Goal: Transaction & Acquisition: Subscribe to service/newsletter

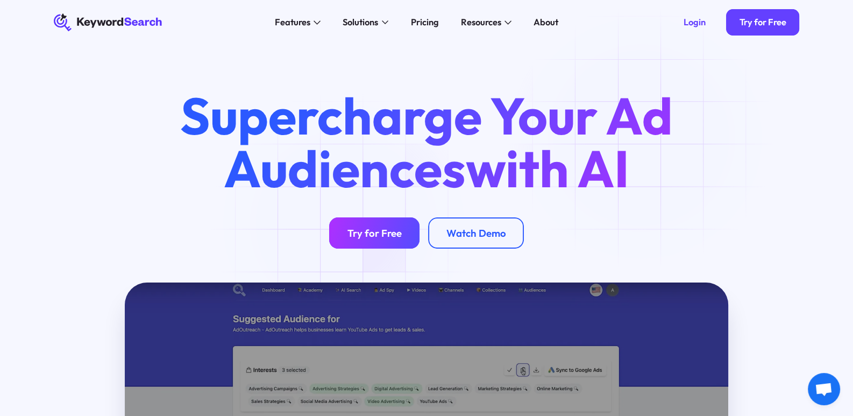
click at [347, 224] on link "Try for Free" at bounding box center [374, 232] width 90 height 31
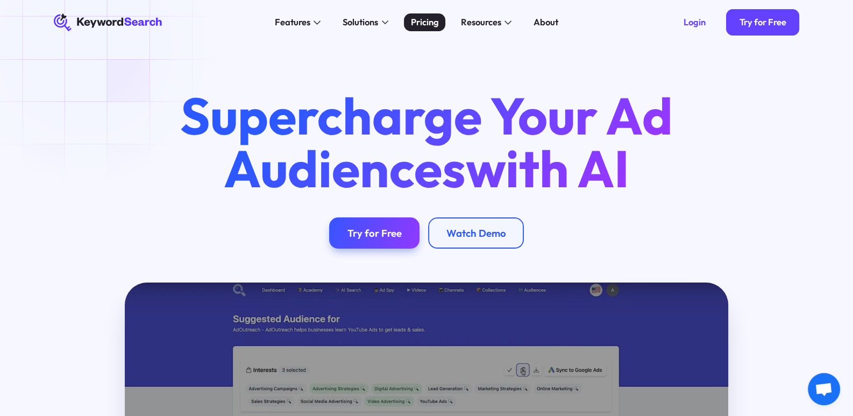
click at [426, 20] on div "Pricing" at bounding box center [425, 22] width 28 height 13
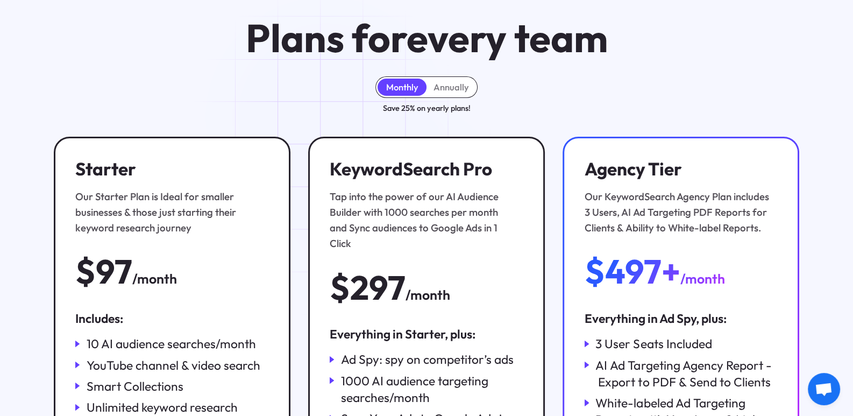
scroll to position [323, 0]
